Goal: Task Accomplishment & Management: Manage account settings

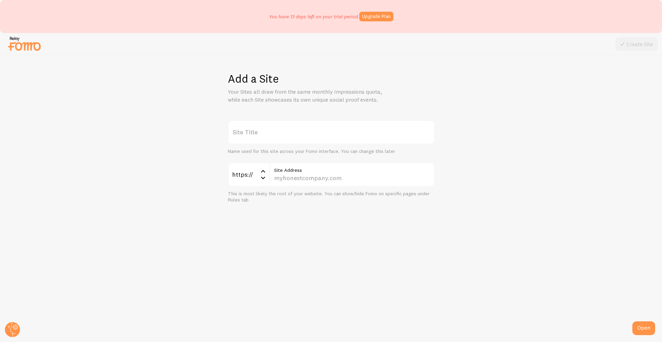
click at [296, 143] on label "Site Title" at bounding box center [331, 132] width 207 height 24
click at [296, 143] on input "Site Title" at bounding box center [331, 132] width 207 height 24
type input "WIX test"
click at [314, 179] on input "Site Address" at bounding box center [352, 175] width 166 height 24
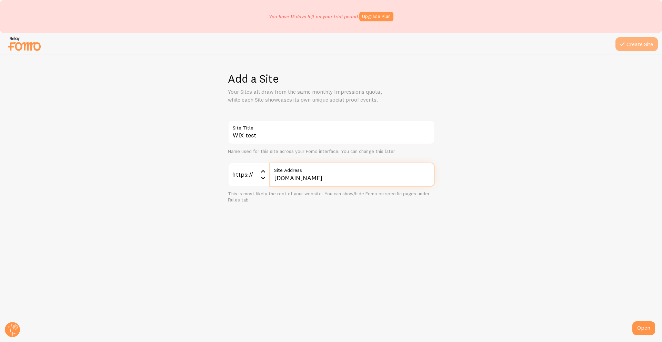
type input "teststore.com"
click at [629, 43] on button "Create Site" at bounding box center [637, 44] width 42 height 14
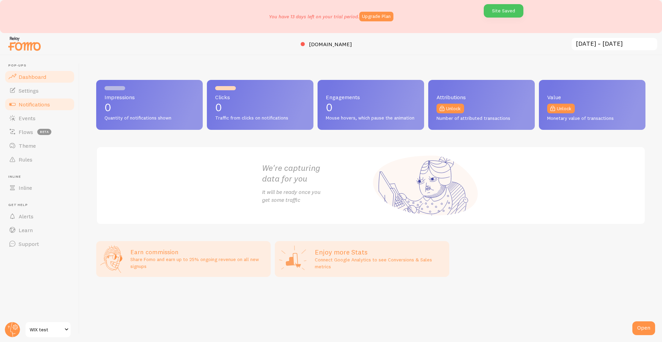
click at [38, 102] on span "Notifications" at bounding box center [34, 104] width 31 height 7
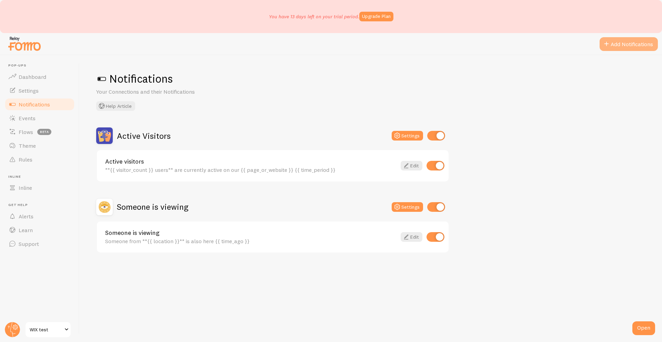
click at [616, 47] on button "Add Notifications" at bounding box center [629, 44] width 58 height 14
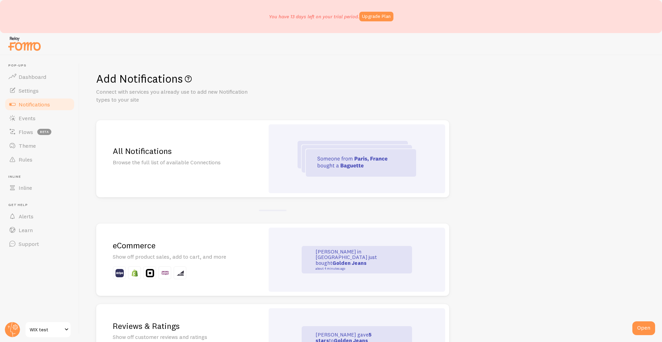
click at [209, 235] on div "eCommerce Show off product sales, add to cart, and more" at bounding box center [180, 260] width 168 height 72
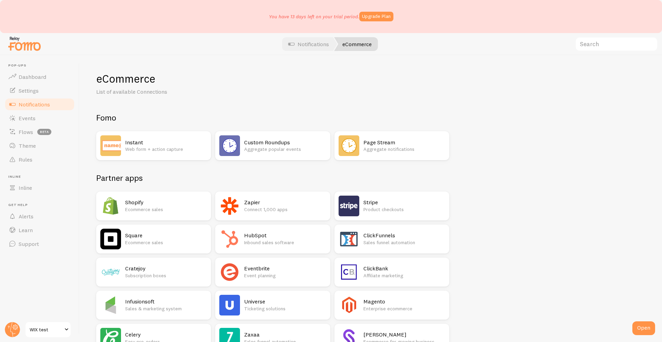
scroll to position [402, 0]
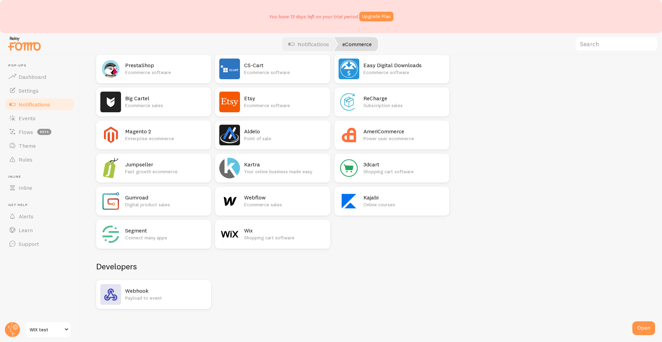
click at [274, 239] on p "Shopping cart software" at bounding box center [285, 237] width 82 height 7
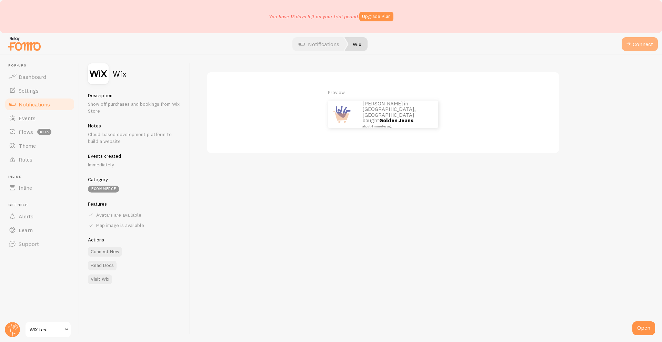
click at [625, 41] on span at bounding box center [629, 44] width 8 height 8
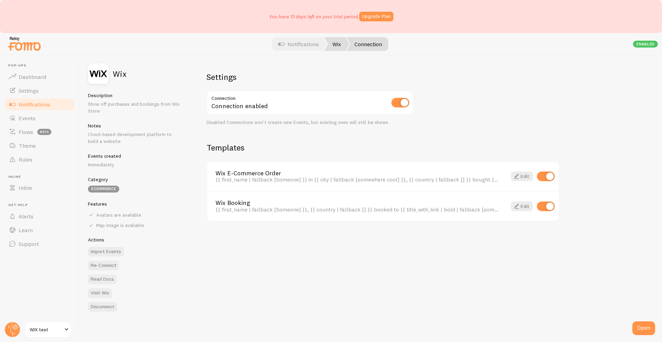
click at [333, 44] on link "Wix" at bounding box center [336, 44] width 25 height 14
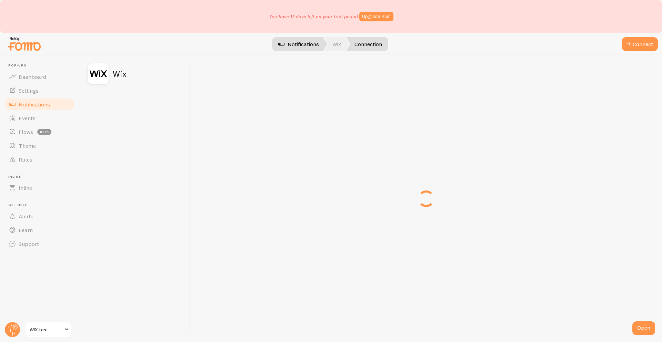
click at [324, 51] on span at bounding box center [326, 44] width 4 height 14
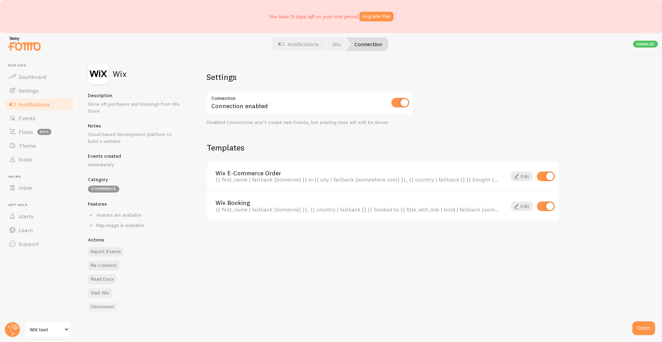
click at [95, 309] on button "Disconnect" at bounding box center [102, 307] width 29 height 10
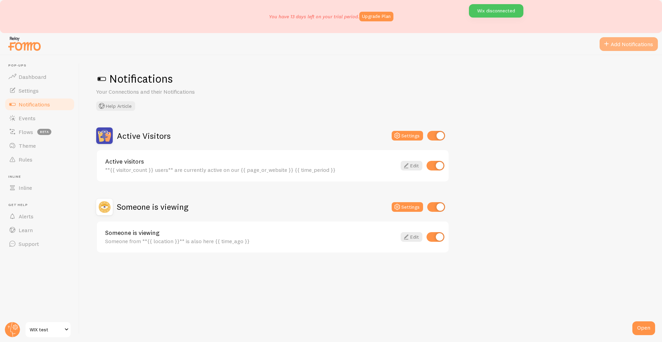
click at [616, 47] on button "Add Notifications" at bounding box center [629, 44] width 58 height 14
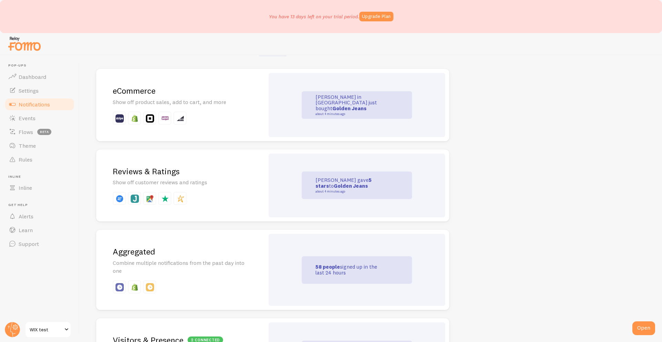
scroll to position [157, 0]
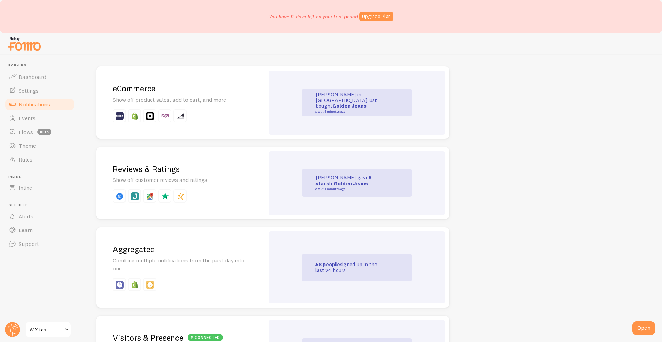
click at [205, 113] on p at bounding box center [180, 115] width 135 height 13
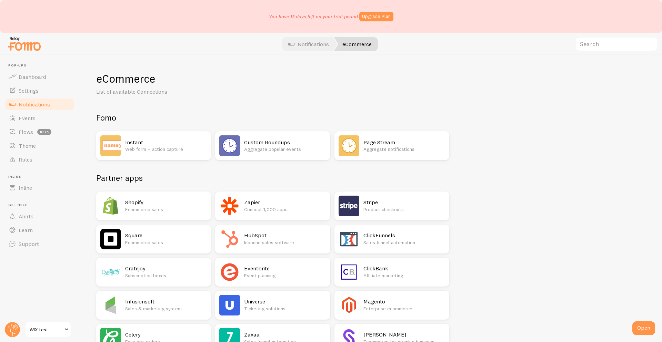
scroll to position [402, 0]
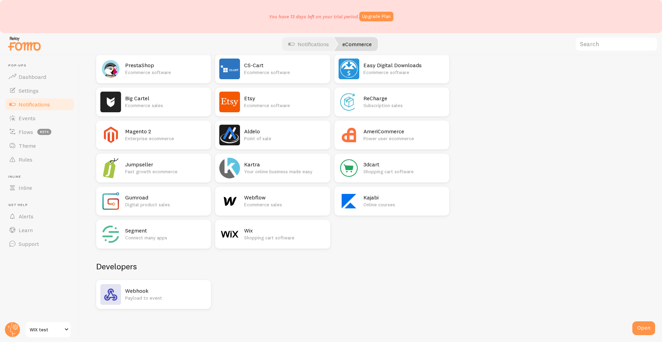
click at [272, 237] on p "Shopping cart software" at bounding box center [285, 237] width 82 height 7
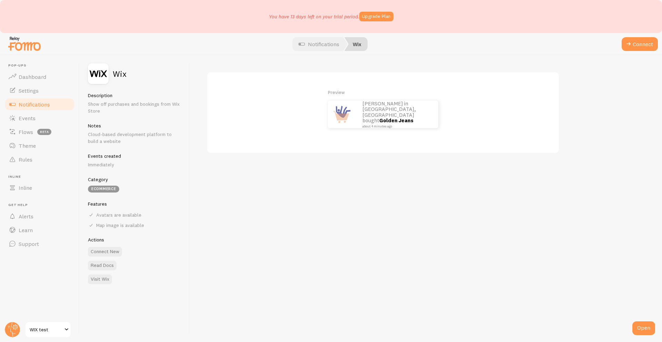
click at [338, 154] on div "Preview John in San Francisco, United States bought Golden Jeans about 4 minute…" at bounding box center [426, 198] width 472 height 287
click at [462, 148] on div "Preview John in San Francisco, United States bought Golden Jeans about 4 minute…" at bounding box center [383, 113] width 353 height 82
click at [638, 39] on button "Connect" at bounding box center [640, 44] width 36 height 14
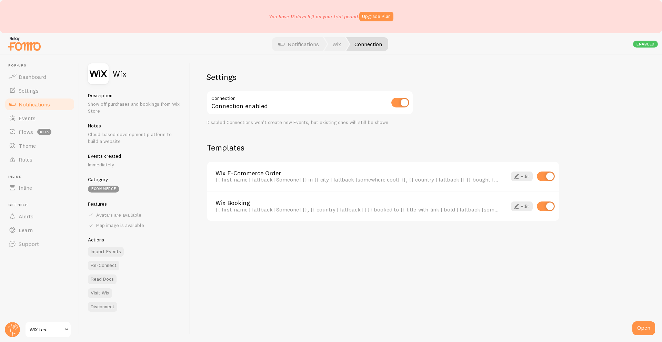
click at [104, 69] on img at bounding box center [98, 73] width 21 height 21
click at [98, 308] on button "Disconnect" at bounding box center [102, 307] width 29 height 10
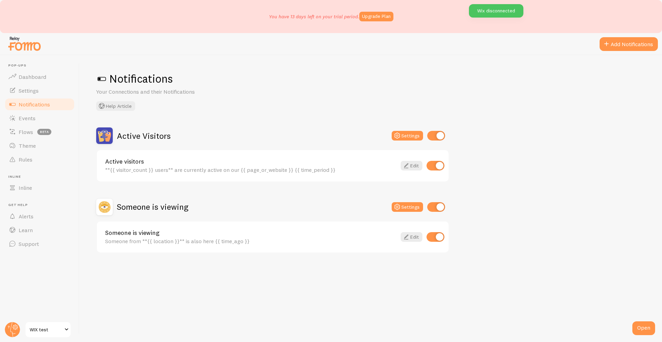
click at [43, 102] on span "Notifications" at bounding box center [34, 104] width 31 height 7
click at [41, 327] on span "WIX test" at bounding box center [46, 330] width 33 height 8
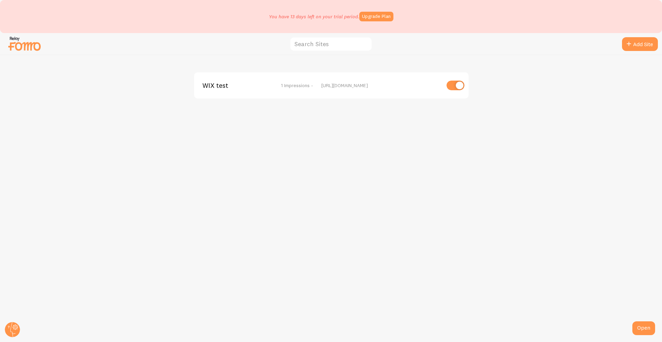
click at [222, 86] on span "WIX test" at bounding box center [230, 85] width 56 height 6
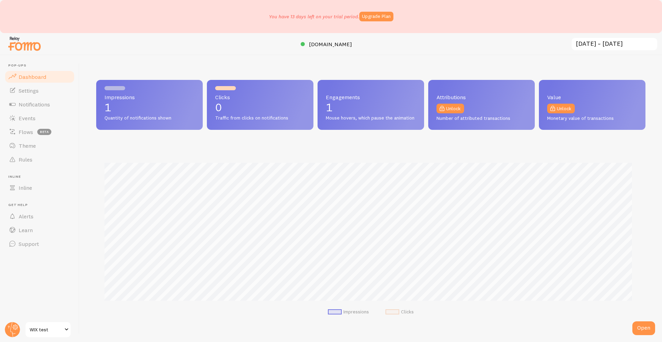
scroll to position [181, 544]
click at [51, 104] on link "Notifications" at bounding box center [39, 105] width 71 height 14
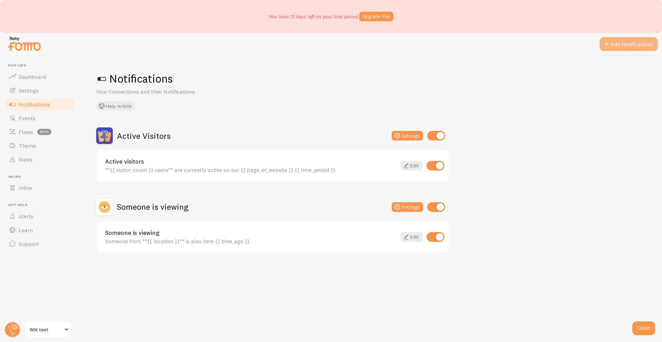
click at [612, 41] on button "Add Notifications" at bounding box center [629, 44] width 58 height 14
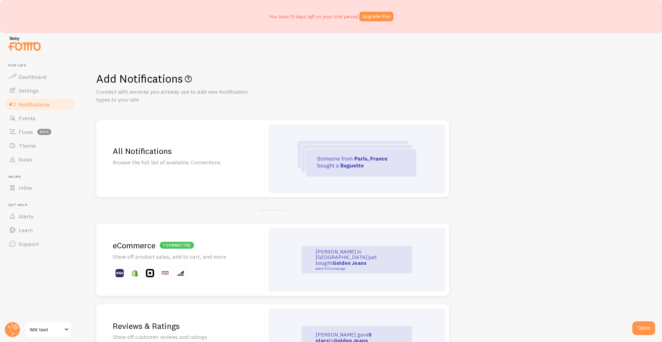
click at [192, 246] on div "1 connected" at bounding box center [177, 245] width 34 height 7
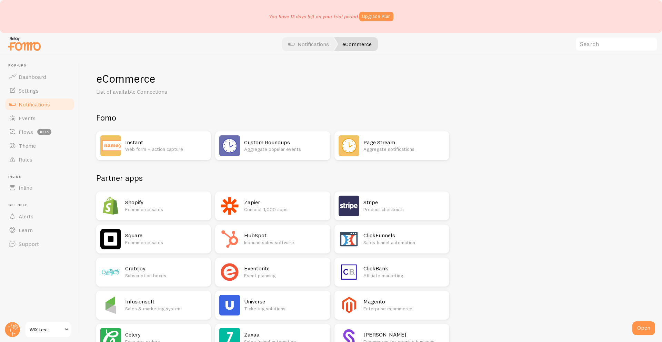
click at [39, 103] on span "Notifications" at bounding box center [34, 104] width 31 height 7
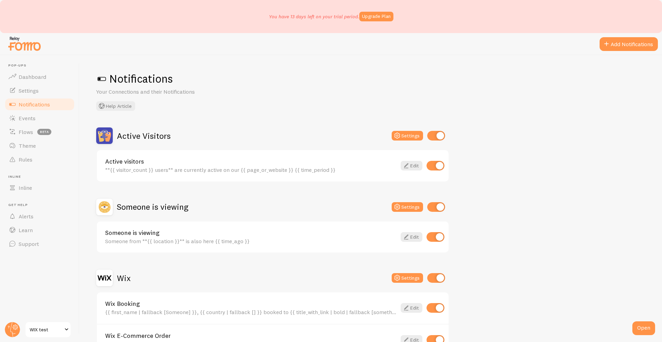
scroll to position [47, 0]
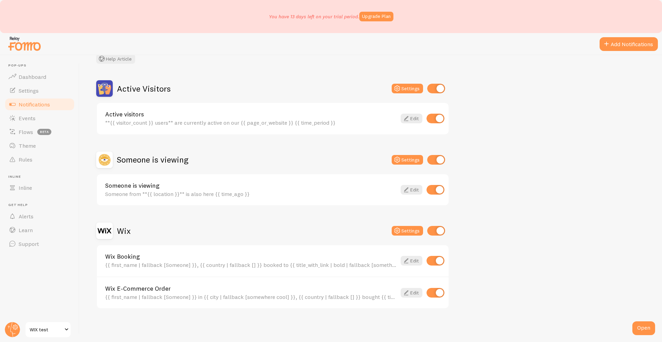
click at [121, 237] on div "Wix" at bounding box center [113, 231] width 34 height 17
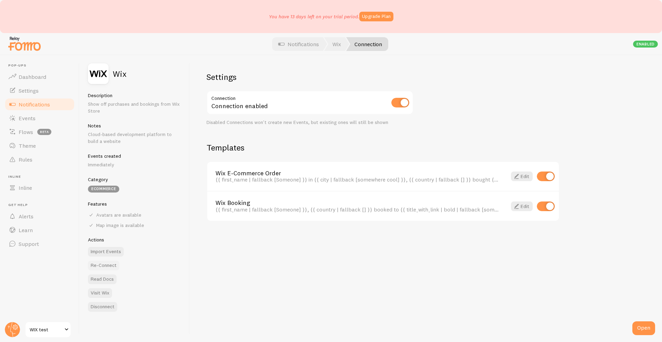
click at [96, 267] on button "Re-Connect" at bounding box center [103, 266] width 31 height 10
click at [297, 43] on link "Notifications" at bounding box center [298, 44] width 57 height 14
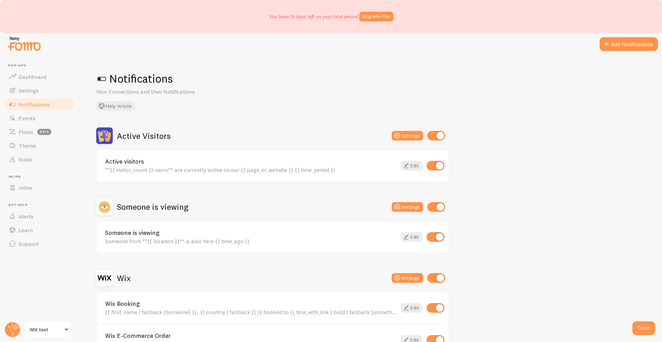
click at [169, 166] on div "Active visitors **{{ visitor_count }} users** are currently active on our {{ pa…" at bounding box center [250, 166] width 291 height 15
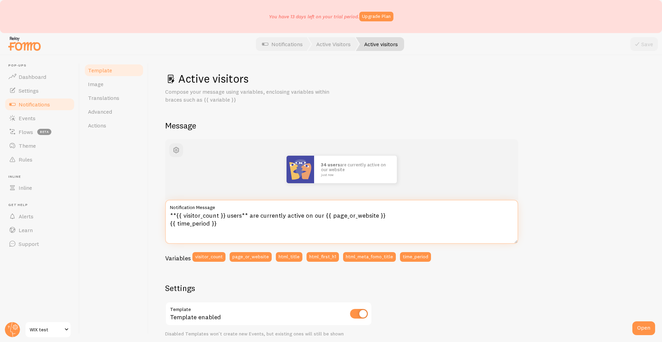
click at [247, 228] on textarea "**{{ visitor_count }} users** are currently active on our {{ page_or_website }}…" at bounding box center [341, 222] width 353 height 44
click at [35, 103] on span "Notifications" at bounding box center [34, 104] width 31 height 7
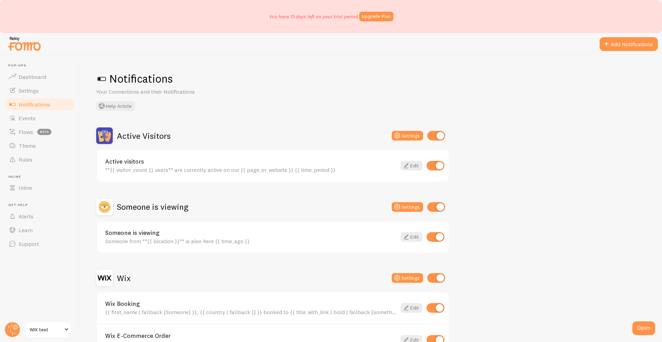
click at [181, 231] on link "Someone is viewing" at bounding box center [250, 233] width 291 height 6
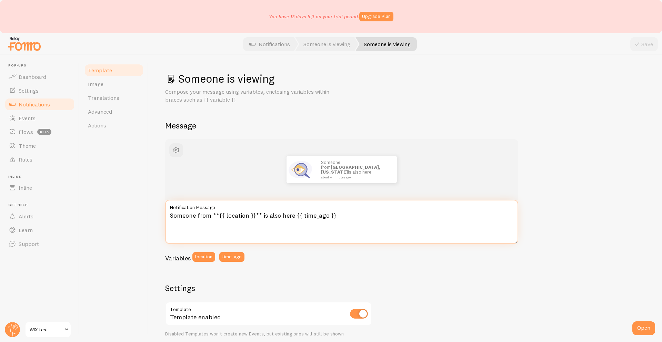
click at [350, 213] on textarea "Someone from **{{ location }}** is also here {{ time_ago }}" at bounding box center [341, 222] width 353 height 44
type textarea "Someone from **{{ location }}** is also here {{ time_ago }} WORKS!!!!!"
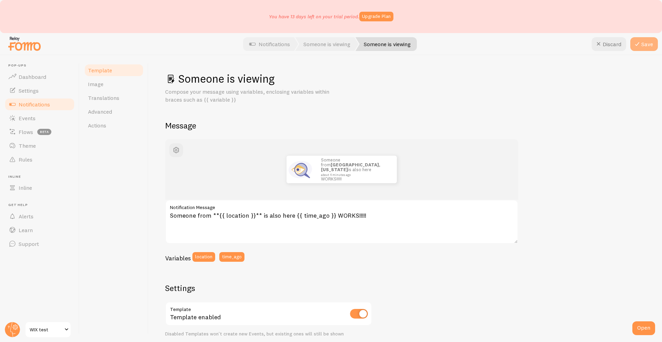
click at [638, 42] on icon at bounding box center [637, 44] width 8 height 8
click at [41, 101] on span "Notifications" at bounding box center [34, 104] width 31 height 7
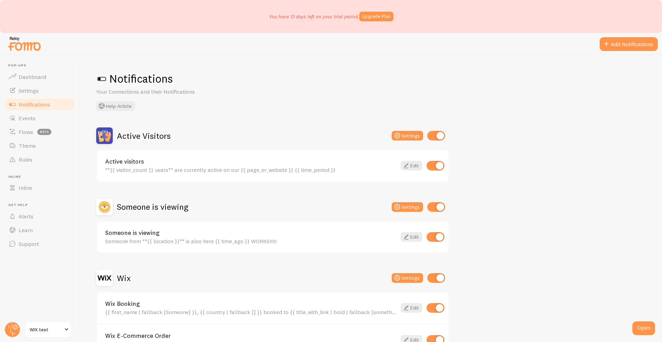
scroll to position [47, 0]
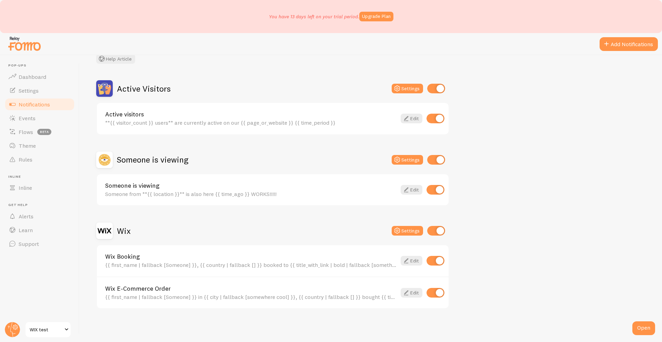
click at [122, 230] on h2 "Wix" at bounding box center [124, 231] width 14 height 11
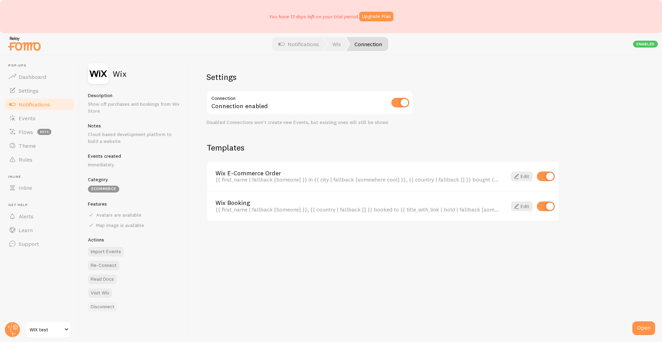
click at [110, 306] on button "Disconnect" at bounding box center [102, 307] width 29 height 10
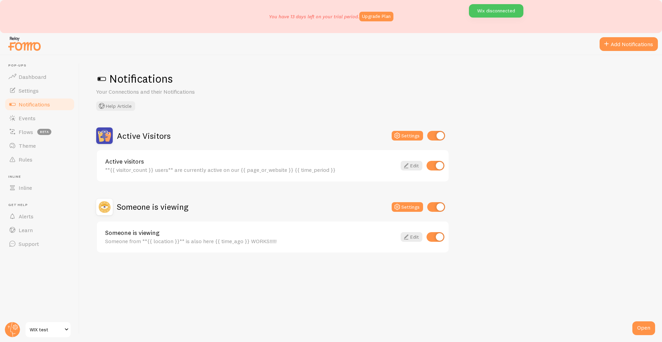
click at [63, 107] on link "Notifications" at bounding box center [39, 105] width 71 height 14
click at [58, 325] on link "WIX test" at bounding box center [48, 330] width 47 height 17
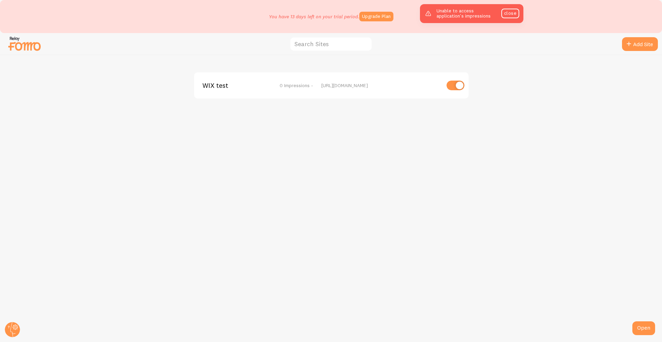
click at [31, 43] on img at bounding box center [24, 44] width 34 height 18
click at [7, 331] on circle at bounding box center [12, 329] width 15 height 15
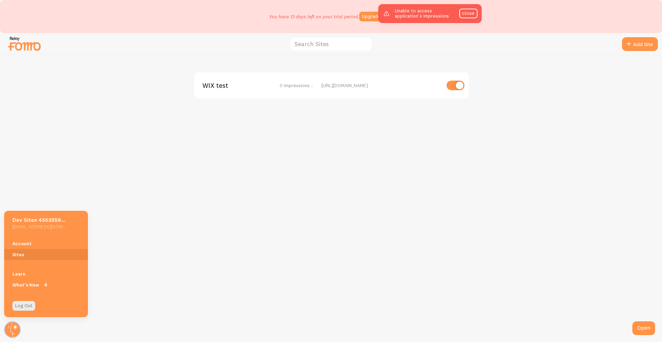
click at [36, 218] on h5 "Dev Sitex 455355994" at bounding box center [38, 220] width 53 height 7
click at [19, 308] on link "Log Out" at bounding box center [23, 306] width 23 height 10
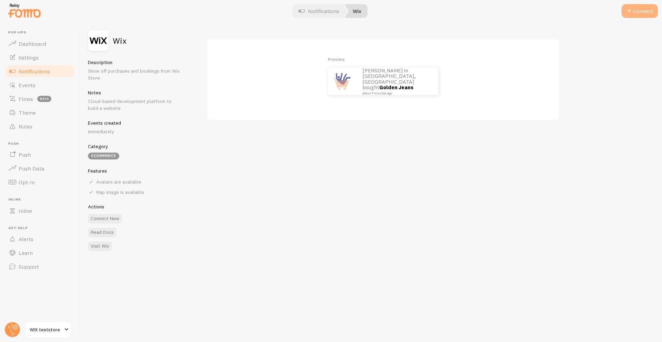
click at [632, 7] on span at bounding box center [629, 11] width 8 height 8
click at [27, 15] on img at bounding box center [24, 11] width 34 height 18
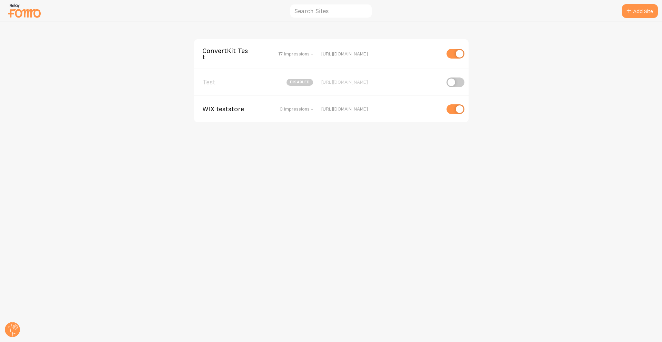
click at [242, 107] on span "WIX teststore" at bounding box center [230, 109] width 56 height 6
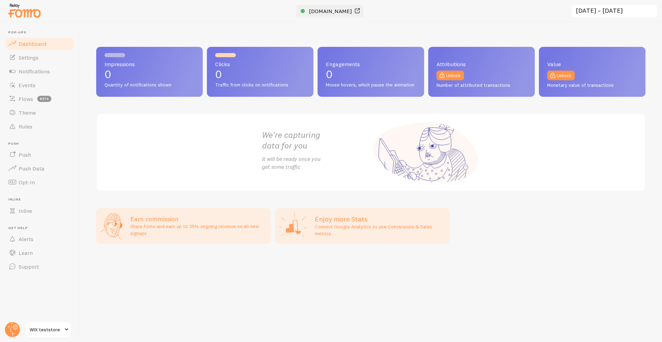
click at [307, 8] on link "myhoneywix.com" at bounding box center [331, 11] width 61 height 8
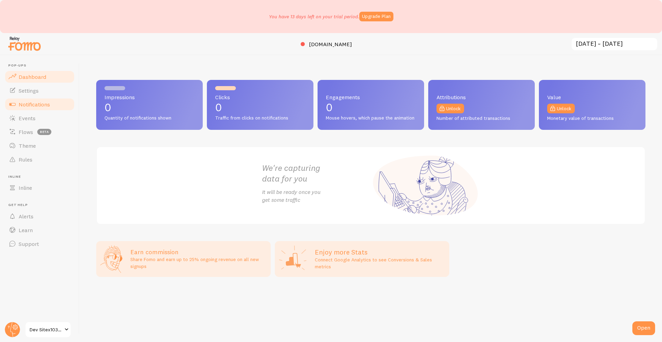
click at [42, 103] on span "Notifications" at bounding box center [34, 104] width 31 height 7
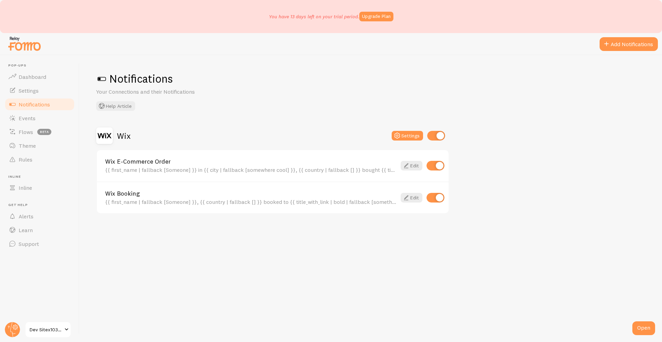
click at [431, 134] on input "checkbox" at bounding box center [436, 136] width 18 height 10
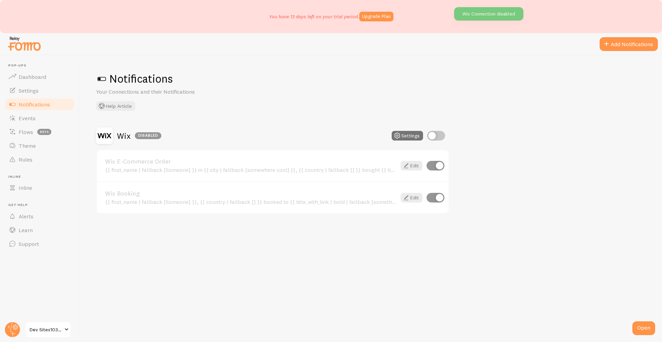
click at [431, 134] on input "checkbox" at bounding box center [436, 136] width 18 height 10
checkbox input "true"
